Goal: Task Accomplishment & Management: Manage account settings

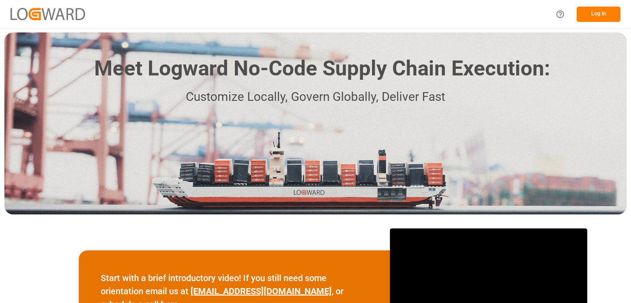
click at [607, 13] on button "Log In" at bounding box center [599, 14] width 44 height 15
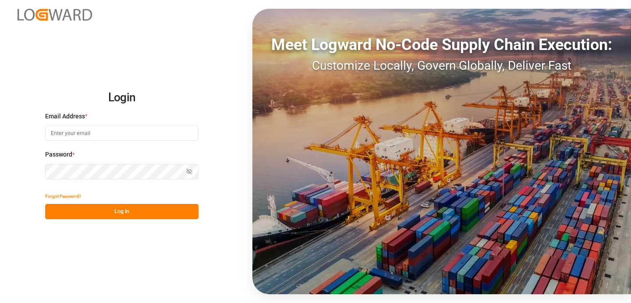
click at [163, 119] on label "Email Address *" at bounding box center [121, 116] width 153 height 9
click at [140, 137] on input at bounding box center [121, 132] width 153 height 15
type input "Arjun.chaurasiya@logward.com"
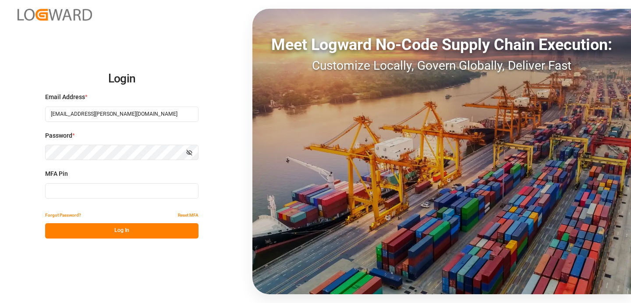
type input "801592"
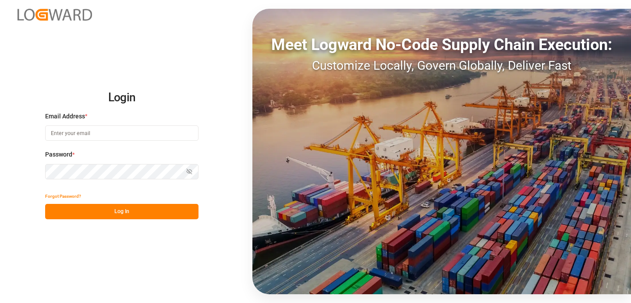
click at [96, 135] on input at bounding box center [121, 132] width 153 height 15
type input "[EMAIL_ADDRESS][PERSON_NAME][DOMAIN_NAME]"
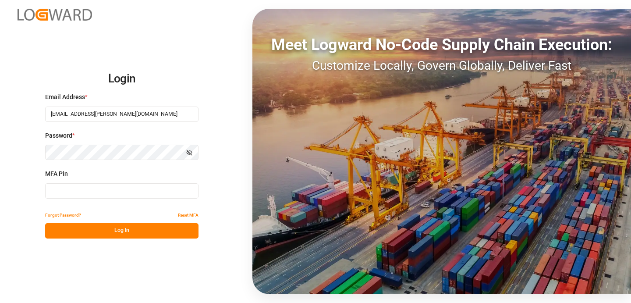
type input "030821"
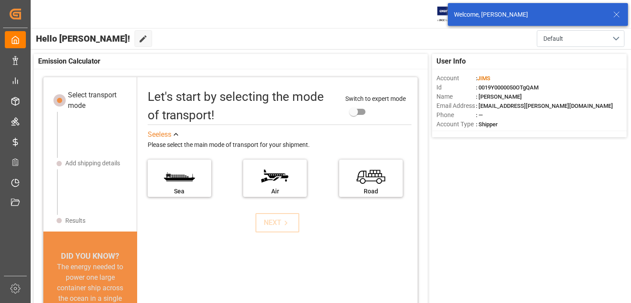
click at [619, 13] on icon at bounding box center [616, 14] width 11 height 11
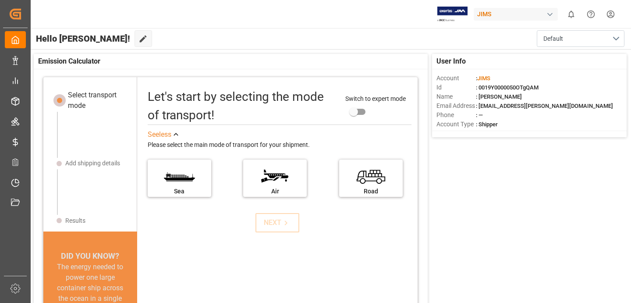
click at [610, 15] on html "Created by potrace 1.15, written by Peter Selinger 2001-2017 Created by potrace…" at bounding box center [315, 184] width 631 height 369
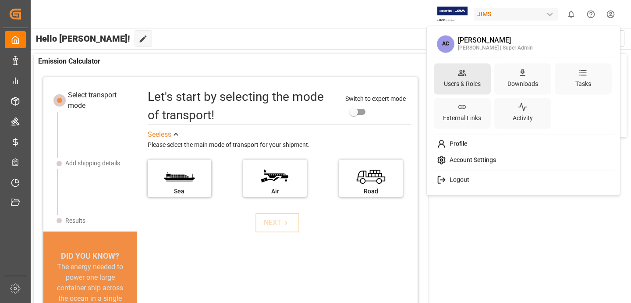
click at [472, 76] on div "Users & Roles" at bounding box center [462, 78] width 57 height 31
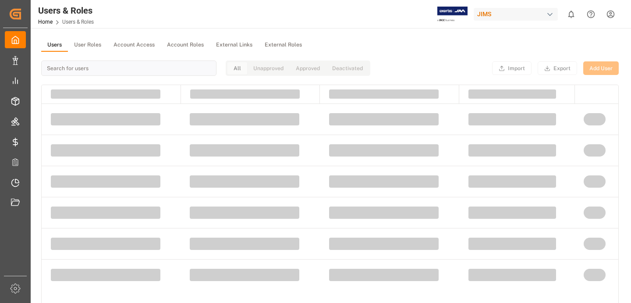
click at [96, 46] on button "User Roles" at bounding box center [87, 45] width 39 height 13
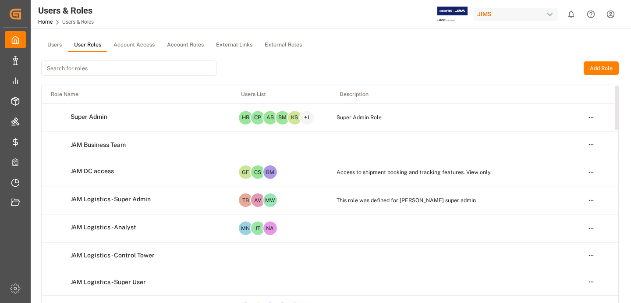
click at [53, 47] on button "Users" at bounding box center [54, 45] width 27 height 13
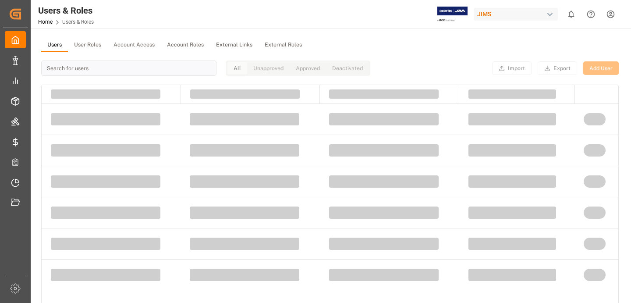
click at [78, 63] on input at bounding box center [128, 67] width 175 height 15
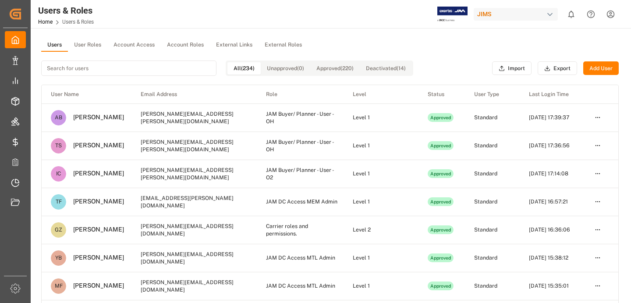
click at [78, 63] on input at bounding box center [128, 67] width 175 height 15
paste input "brittney.young@fedex.com"
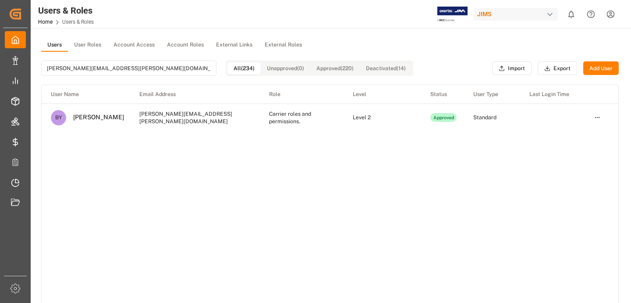
type input "brittney.young@fedex.com"
click at [601, 118] on html "Created by potrace 1.15, written by Peter Selinger 2001-2017 Created by potrace…" at bounding box center [315, 184] width 631 height 369
click at [611, 16] on html "Created by potrace 1.15, written by Peter Selinger 2001-2017 Created by potrace…" at bounding box center [315, 184] width 631 height 369
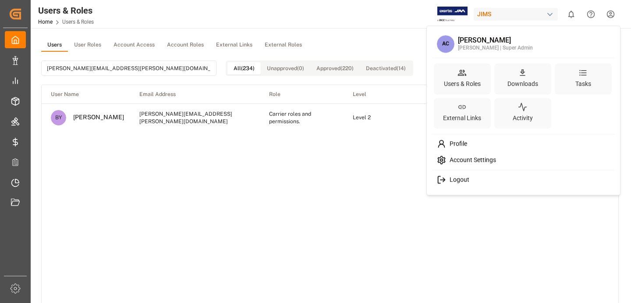
click at [611, 14] on html "Created by potrace 1.15, written by Peter Selinger 2001-2017 Created by potrace…" at bounding box center [315, 184] width 631 height 369
click at [465, 186] on div "Logout" at bounding box center [524, 180] width 180 height 16
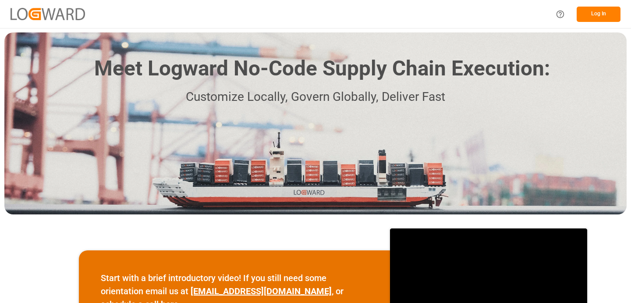
click at [419, 17] on div "Log In" at bounding box center [315, 14] width 631 height 28
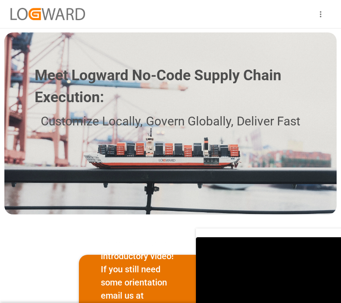
click at [319, 14] on icon "show more" at bounding box center [320, 14] width 9 height 9
click at [302, 28] on icon "account of current user" at bounding box center [298, 26] width 9 height 9
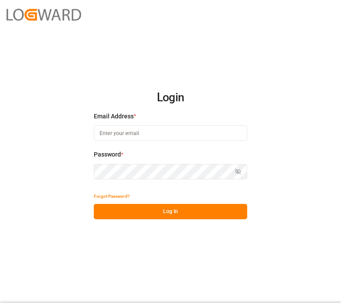
click at [145, 139] on input at bounding box center [170, 132] width 153 height 15
type input "Arjun.chaurasiya@logward.com"
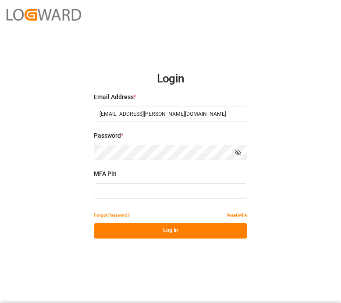
type input "250192"
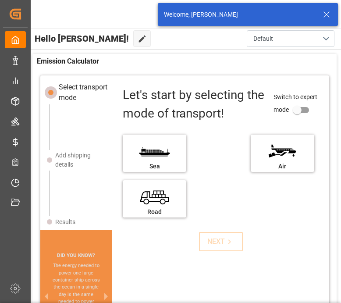
click at [326, 16] on icon at bounding box center [326, 14] width 11 height 11
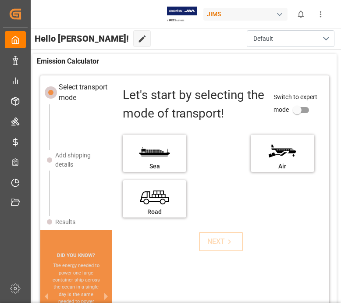
click at [267, 14] on div "JIMS" at bounding box center [245, 14] width 84 height 13
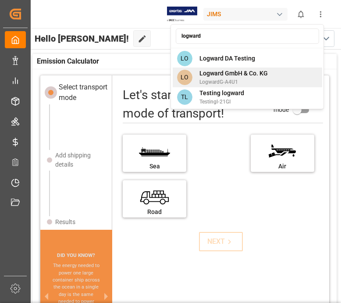
type input "logward"
click at [259, 75] on span "Logward GmbH & Co. KG" at bounding box center [233, 73] width 68 height 9
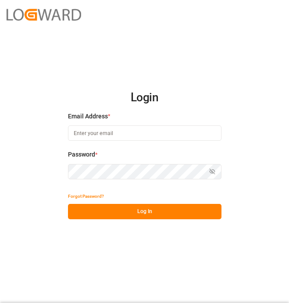
click at [135, 124] on div "Email Address *" at bounding box center [144, 131] width 153 height 39
click at [113, 135] on input at bounding box center [144, 132] width 153 height 15
click at [85, 266] on div "Login Email Address * Password * Show password Forgot Password? Log In Meet Log…" at bounding box center [144, 151] width 289 height 303
click at [186, 135] on input at bounding box center [144, 132] width 153 height 15
type input "[EMAIL_ADDRESS][PERSON_NAME][DOMAIN_NAME]"
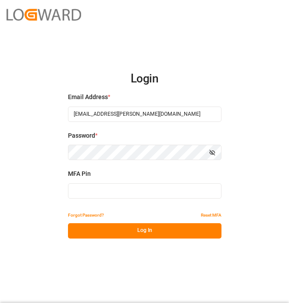
click at [151, 206] on div "MFA Pin" at bounding box center [144, 188] width 153 height 39
type input "995293"
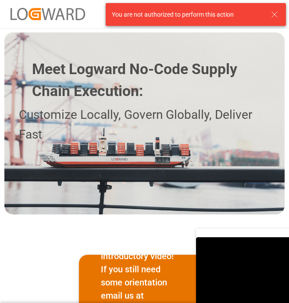
click at [274, 12] on icon at bounding box center [274, 14] width 11 height 11
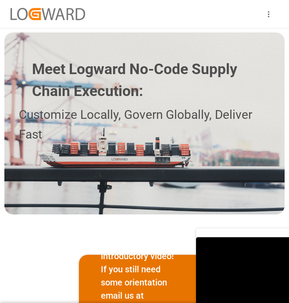
click at [269, 14] on icon "show more" at bounding box center [269, 14] width 2 height 6
click at [252, 29] on button "account of current user" at bounding box center [246, 27] width 20 height 20
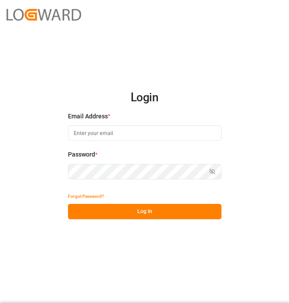
click at [114, 134] on input at bounding box center [144, 132] width 153 height 15
type input "[EMAIL_ADDRESS][PERSON_NAME][DOMAIN_NAME]"
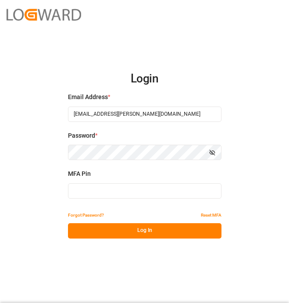
type input "925821"
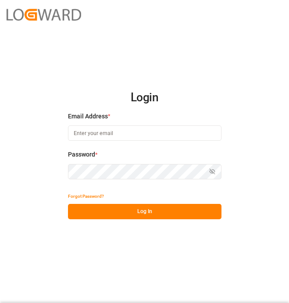
type input "[EMAIL_ADDRESS][PERSON_NAME][DOMAIN_NAME]"
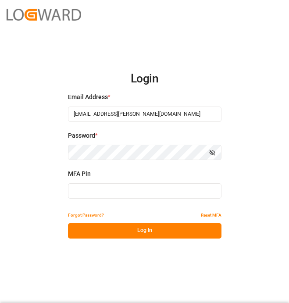
type input "925821"
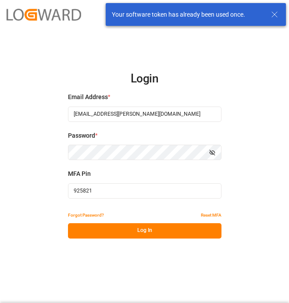
click at [128, 189] on input "925821" at bounding box center [144, 190] width 153 height 15
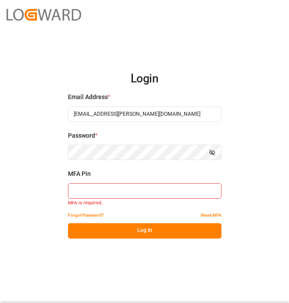
click at [137, 190] on input at bounding box center [144, 190] width 153 height 15
paste input "536601"
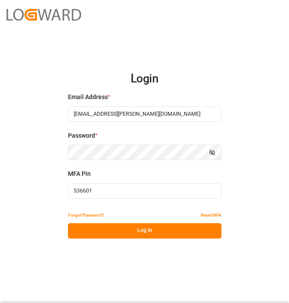
type input "536601"
click at [115, 230] on button "Log In" at bounding box center [144, 230] width 153 height 15
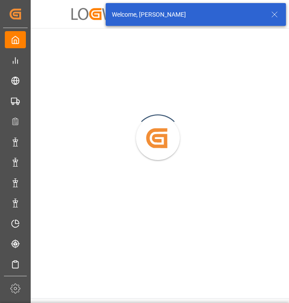
click at [279, 16] on icon at bounding box center [274, 14] width 11 height 11
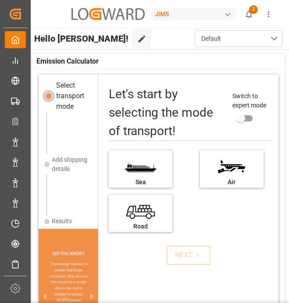
click at [191, 13] on div "JIMS" at bounding box center [193, 14] width 84 height 13
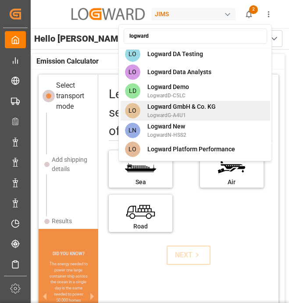
type input "logward"
click at [209, 110] on span "Logward GmbH & Co. KG" at bounding box center [181, 106] width 68 height 9
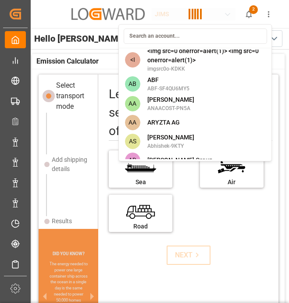
scroll to position [4058, 0]
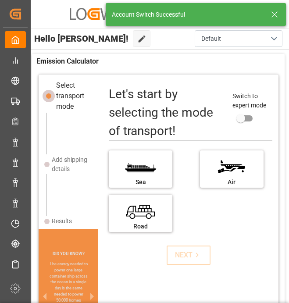
click at [273, 15] on line at bounding box center [274, 14] width 5 height 5
